Goal: Task Accomplishment & Management: Complete application form

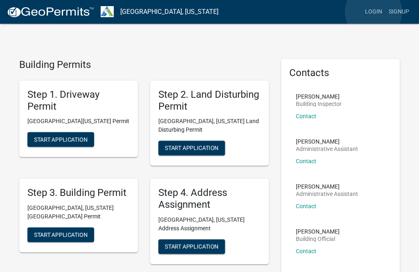
click at [374, 12] on link "Login" at bounding box center [374, 12] width 24 height 16
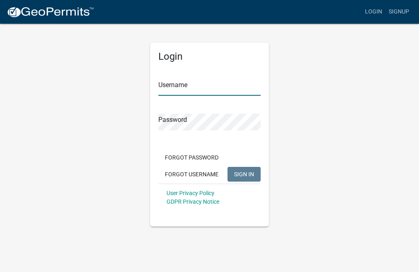
click at [180, 87] on input "Username" at bounding box center [209, 87] width 102 height 17
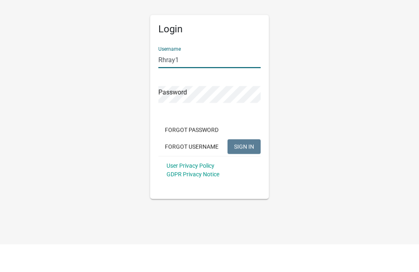
type input "Rhray1"
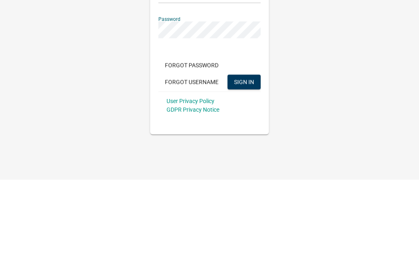
click at [251, 171] on span "SIGN IN" at bounding box center [244, 174] width 20 height 7
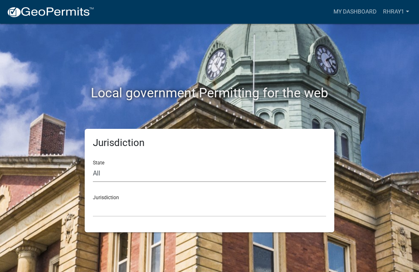
click at [98, 174] on select "All Colorado Georgia Indiana Iowa Kansas Minnesota Ohio South Carolina Wisconsin" at bounding box center [209, 173] width 233 height 17
select select "Georgia"
click at [120, 209] on select "Carroll County, Georgia Cook County, Georgia Crawford County, Georgia Gilmer Co…" at bounding box center [209, 208] width 233 height 17
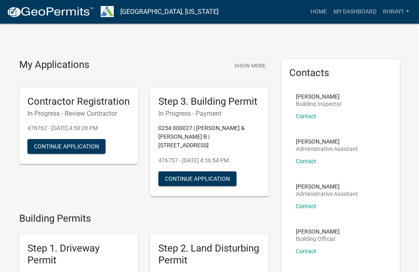
scroll to position [10, 0]
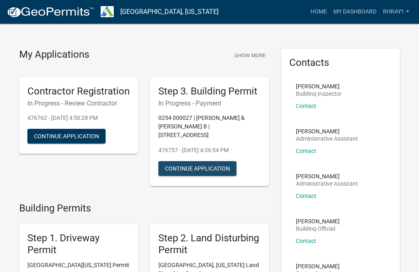
click at [201, 161] on button "Continue Application" at bounding box center [197, 168] width 78 height 15
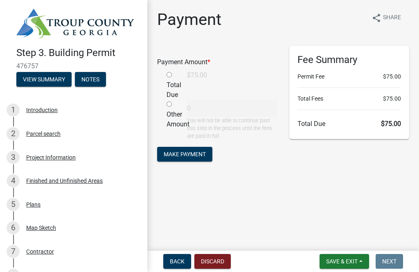
click at [169, 73] on input "radio" at bounding box center [169, 74] width 5 height 5
radio input "true"
type input "75"
click at [193, 155] on span "Make Payment" at bounding box center [185, 154] width 42 height 7
click at [171, 73] on input "radio" at bounding box center [169, 74] width 5 height 5
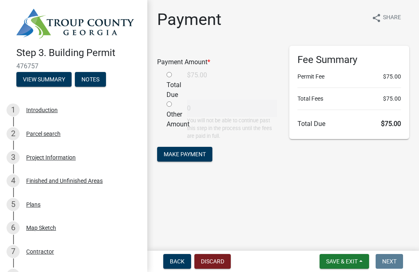
radio input "true"
type input "75"
click at [189, 153] on span "Make Payment" at bounding box center [185, 154] width 42 height 7
click at [167, 77] on input "radio" at bounding box center [169, 74] width 5 height 5
radio input "true"
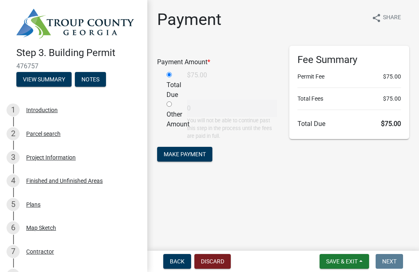
type input "75"
click at [200, 152] on span "Make Payment" at bounding box center [185, 154] width 42 height 7
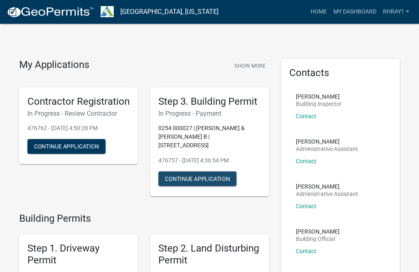
click at [196, 173] on button "Continue Application" at bounding box center [197, 178] width 78 height 15
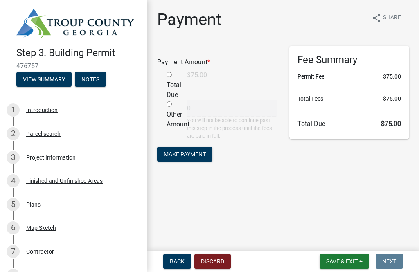
click at [169, 75] on input "radio" at bounding box center [169, 74] width 5 height 5
radio input "true"
type input "75"
click at [189, 153] on span "Make Payment" at bounding box center [185, 154] width 42 height 7
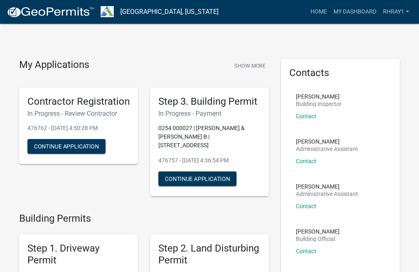
click at [208, 171] on button "Continue Application" at bounding box center [197, 178] width 78 height 15
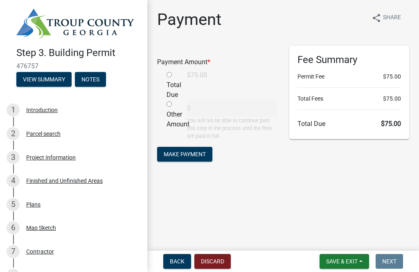
click at [167, 77] on div "Total Due" at bounding box center [170, 84] width 20 height 29
click at [169, 79] on div "Total Due" at bounding box center [170, 84] width 20 height 29
click at [170, 73] on input "radio" at bounding box center [169, 74] width 5 height 5
radio input "true"
type input "75"
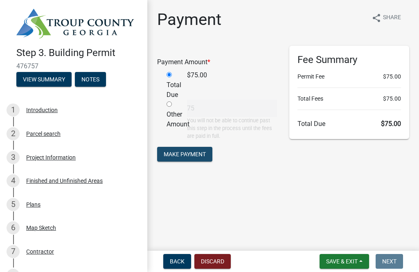
click at [187, 151] on span "Make Payment" at bounding box center [185, 154] width 42 height 7
